Goal: Obtain resource: Obtain resource

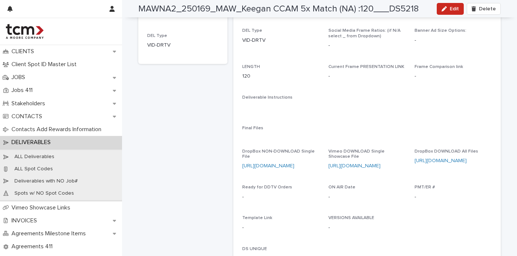
scroll to position [126, 0]
click at [441, 159] on link "[URL][DOMAIN_NAME]" at bounding box center [441, 159] width 52 height 5
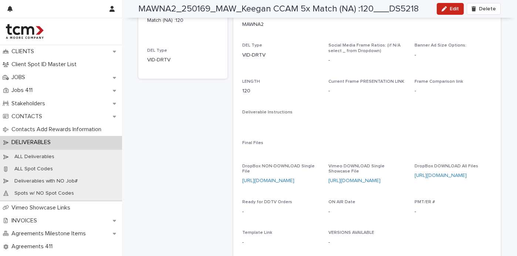
scroll to position [111, 0]
click at [359, 180] on link "https://vimeo.com/showcase/11512936/video/1111991997" at bounding box center [354, 179] width 52 height 5
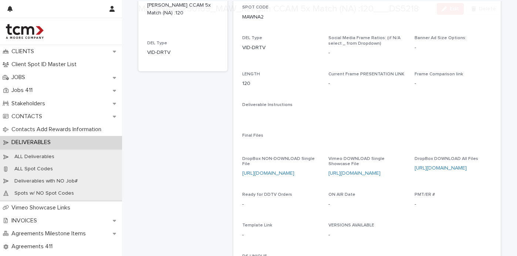
scroll to position [128, 0]
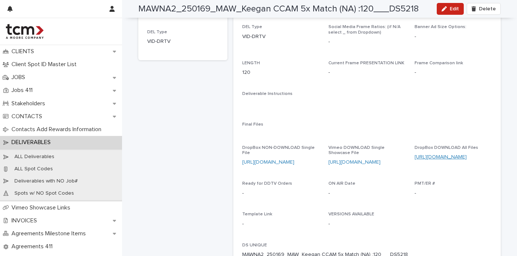
click at [453, 156] on link "[URL][DOMAIN_NAME]" at bounding box center [441, 157] width 52 height 5
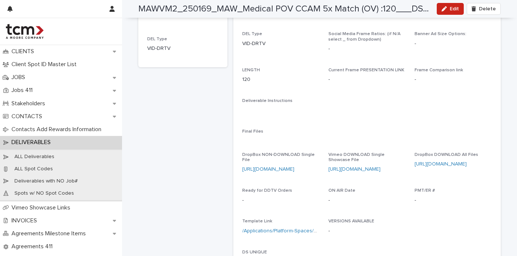
scroll to position [122, 0]
click at [435, 163] on link "[URL][DOMAIN_NAME]" at bounding box center [441, 163] width 52 height 5
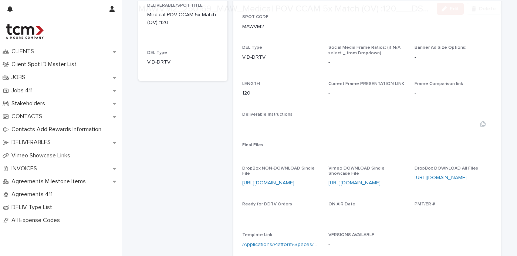
scroll to position [118, 0]
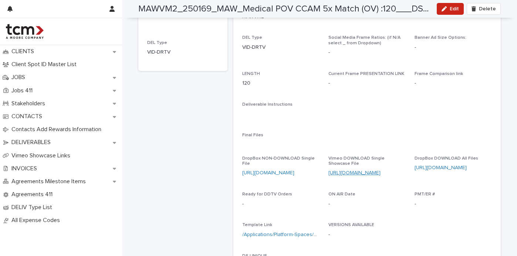
click at [358, 175] on link "[URL][DOMAIN_NAME]" at bounding box center [354, 173] width 52 height 5
